Goal: Information Seeking & Learning: Learn about a topic

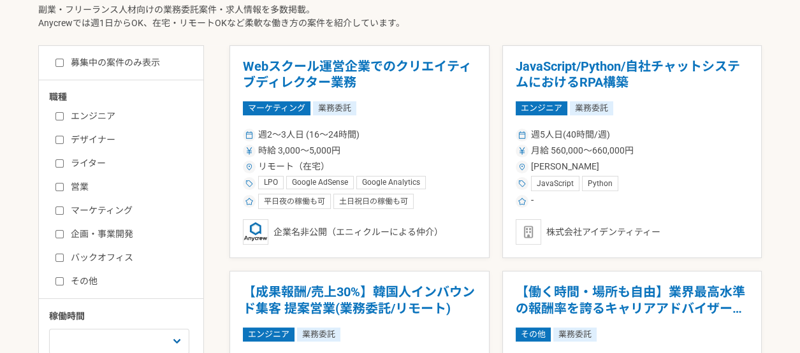
scroll to position [312, 0]
click at [108, 110] on label "エンジニア" at bounding box center [128, 116] width 147 height 13
click at [64, 112] on input "エンジニア" at bounding box center [59, 116] width 8 height 8
checkbox input "true"
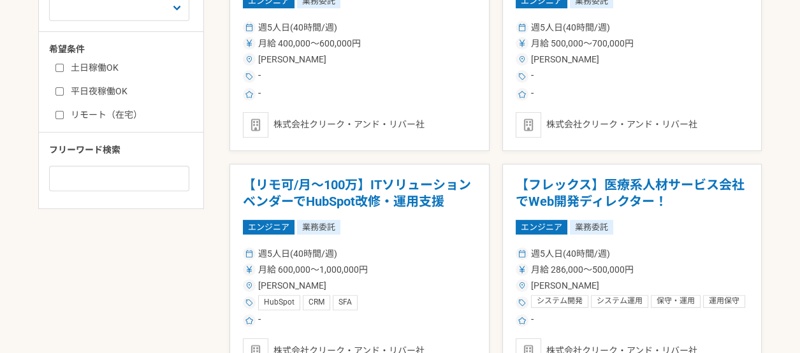
scroll to position [646, 0]
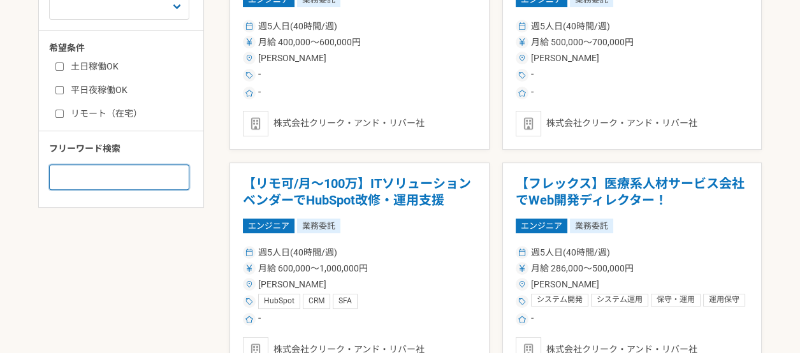
click at [115, 164] on input at bounding box center [119, 176] width 140 height 25
type input "z"
type input "ジ"
type input "受託開発"
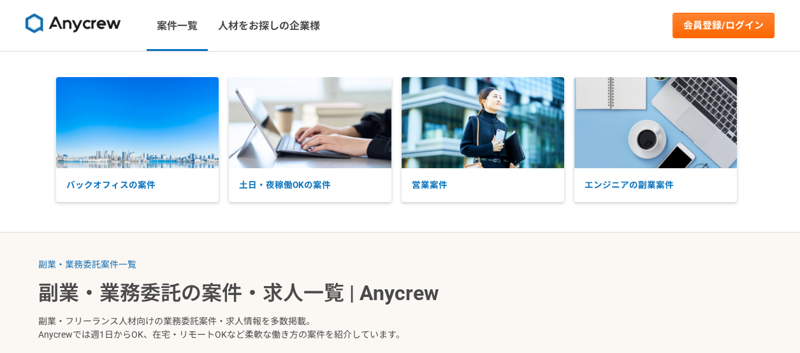
drag, startPoint x: 123, startPoint y: 18, endPoint x: 101, endPoint y: 13, distance: 22.9
click at [101, 13] on link at bounding box center [73, 25] width 106 height 35
click at [101, 19] on img at bounding box center [73, 23] width 96 height 20
